Goal: Information Seeking & Learning: Learn about a topic

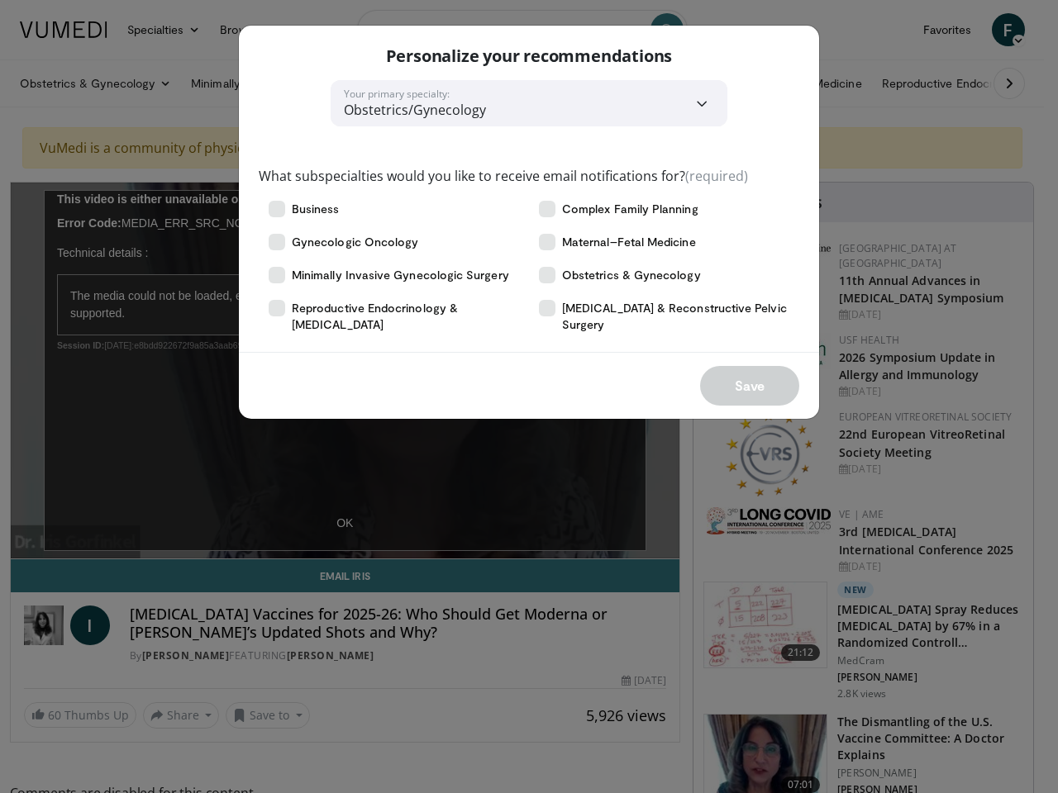
click at [529, 397] on div "Save" at bounding box center [529, 385] width 580 height 67
click at [529, 222] on div "Complex Family Planning" at bounding box center [664, 209] width 270 height 33
